Goal: Check status: Check status

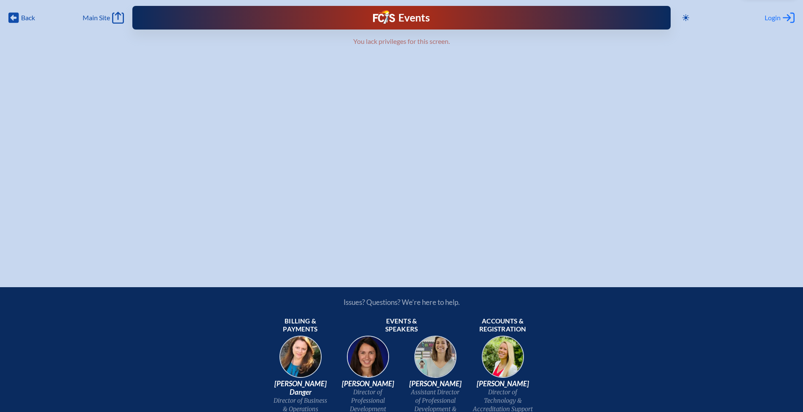
type input "[EMAIL_ADDRESS][DOMAIN_NAME]"
click at [783, 18] on icon at bounding box center [789, 18] width 12 height 11
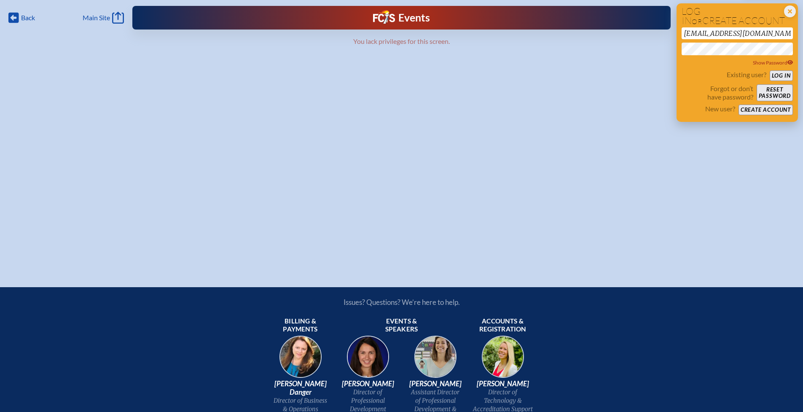
click at [777, 73] on button "Log in" at bounding box center [781, 75] width 23 height 11
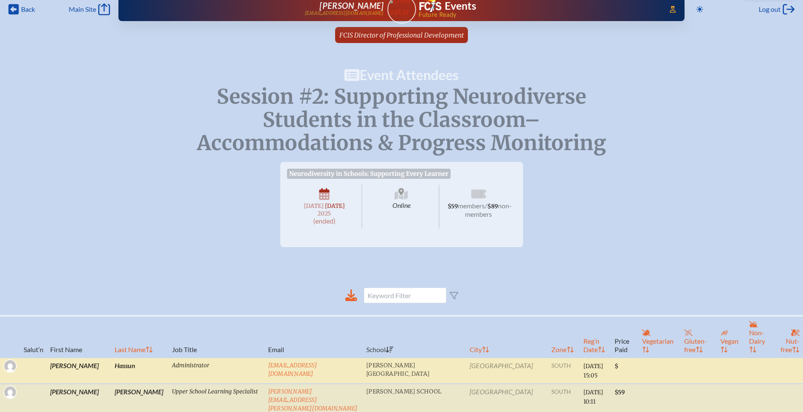
scroll to position [107, 0]
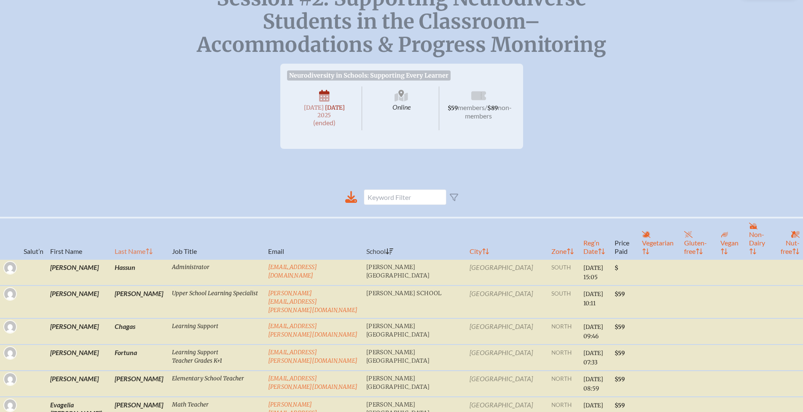
click at [117, 249] on th "Last Name" at bounding box center [139, 238] width 57 height 42
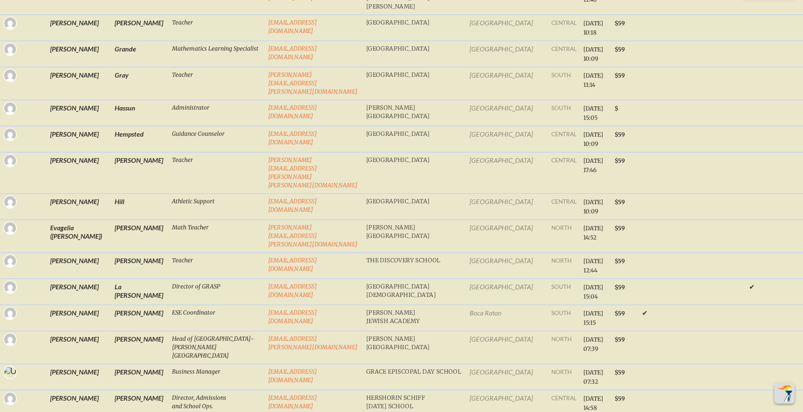
scroll to position [1099, 0]
